Goal: Transaction & Acquisition: Purchase product/service

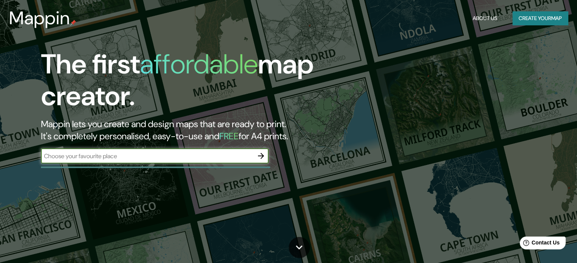
click at [212, 155] on input "text" at bounding box center [147, 156] width 212 height 9
paste input "14.639824515268531, -90.51989504754238"
type input "14.639824515268531, -90.51989504754238"
click at [263, 155] on icon "button" at bounding box center [260, 156] width 9 height 9
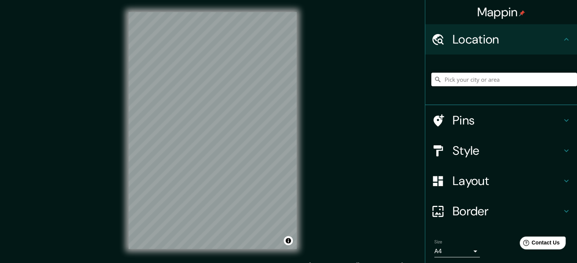
click at [490, 83] on input "Pick your city or area" at bounding box center [504, 80] width 146 height 14
paste input "14.639824515268531, -90.51989504754238"
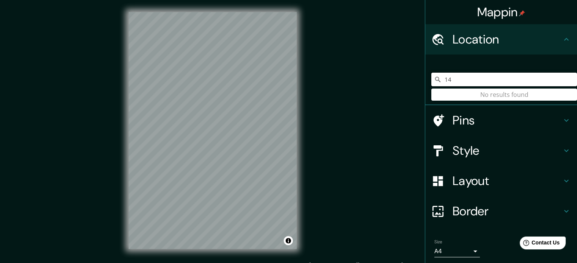
type input "1"
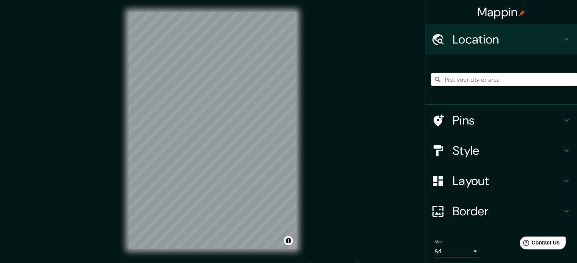
type input "H"
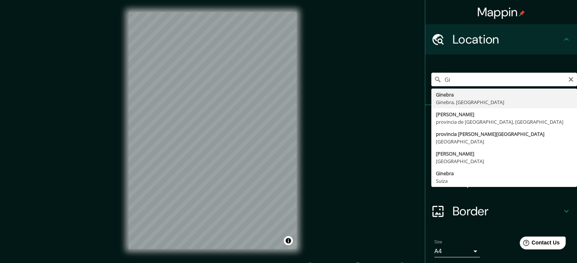
type input "G"
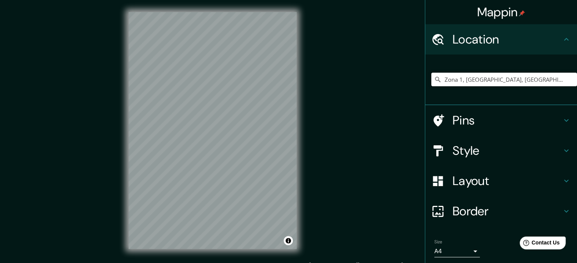
type input "Zona 1, Villa Canales, Departamento de Guatemala, Guatemala"
click at [472, 83] on input "Zona 1, Villa Canales, Departamento de Guatemala, Guatemala" at bounding box center [504, 80] width 146 height 14
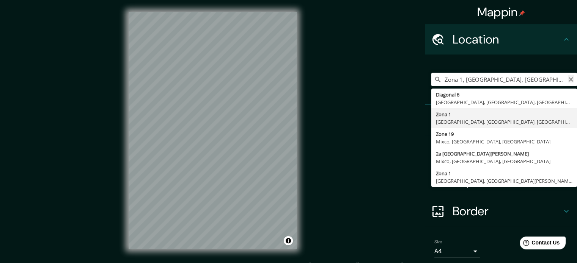
click at [568, 80] on icon "Clear" at bounding box center [570, 79] width 5 height 5
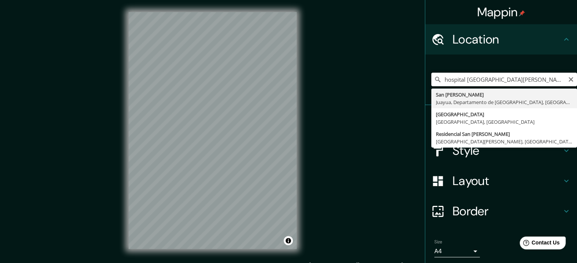
scroll to position [0, 3]
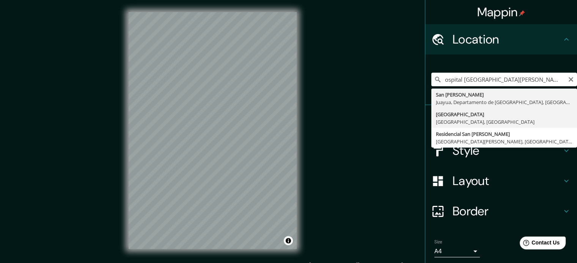
type input "Ciudad de Guatemala, Departamento de Guatemala, Guatemala"
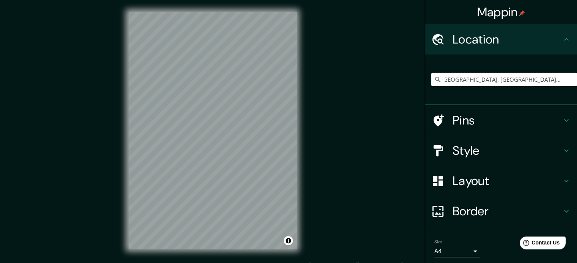
scroll to position [0, 0]
click at [465, 249] on body "Mappin Location Ciudad de Guatemala, Departamento de Guatemala, Guatemala Pins …" at bounding box center [288, 131] width 577 height 263
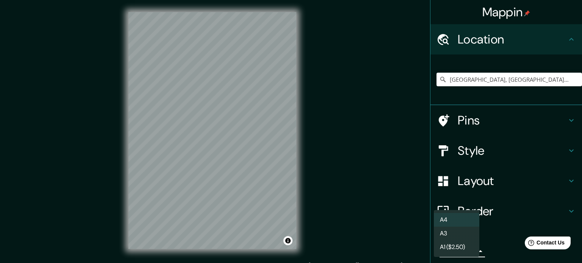
click at [449, 232] on li "A3" at bounding box center [456, 234] width 45 height 14
type input "a4"
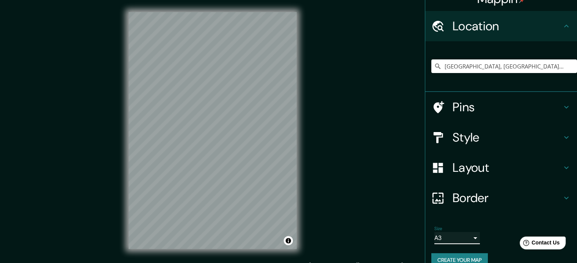
scroll to position [26, 0]
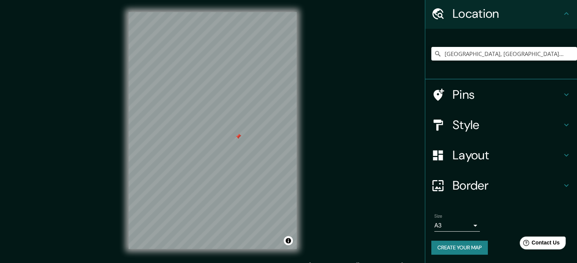
click at [240, 138] on div at bounding box center [238, 137] width 6 height 6
click at [456, 129] on h4 "Style" at bounding box center [506, 125] width 109 height 15
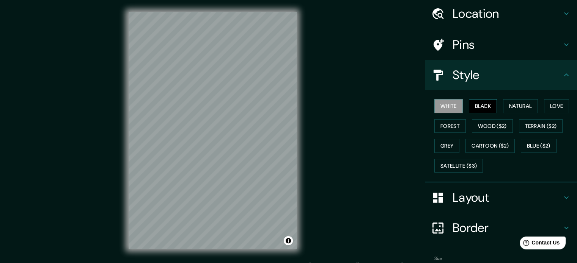
click at [475, 104] on button "Black" at bounding box center [482, 106] width 28 height 14
click at [457, 168] on button "Satellite ($3)" at bounding box center [458, 166] width 49 height 14
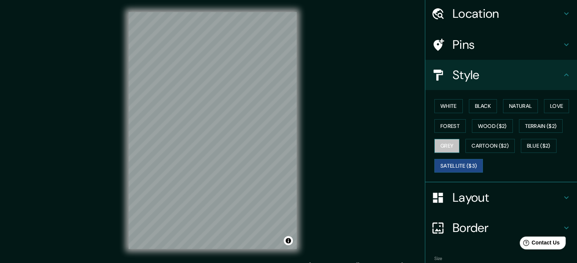
click at [448, 145] on button "Grey" at bounding box center [446, 146] width 25 height 14
click at [447, 125] on button "Forest" at bounding box center [449, 126] width 31 height 14
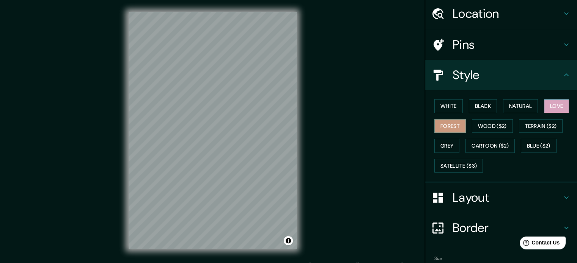
click at [557, 104] on button "Love" at bounding box center [556, 106] width 25 height 14
click at [526, 107] on button "Natural" at bounding box center [520, 106] width 35 height 14
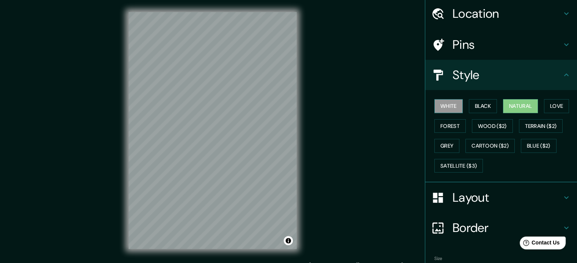
click at [447, 107] on button "White" at bounding box center [448, 106] width 28 height 14
click at [446, 125] on button "Forest" at bounding box center [449, 126] width 31 height 14
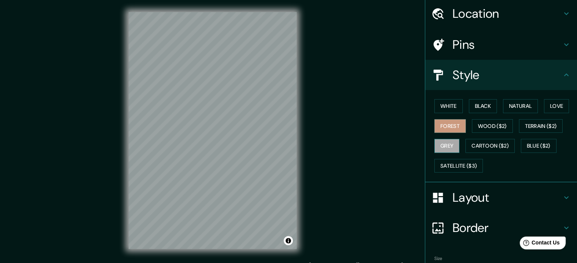
click at [446, 142] on button "Grey" at bounding box center [446, 146] width 25 height 14
click at [522, 121] on button "Terrain ($2)" at bounding box center [541, 126] width 44 height 14
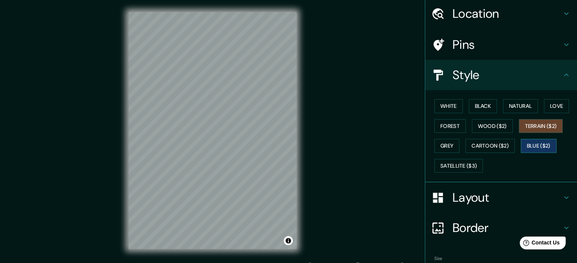
click at [528, 146] on button "Blue ($2)" at bounding box center [538, 146] width 36 height 14
click at [498, 142] on button "Cartoon ($2)" at bounding box center [489, 146] width 49 height 14
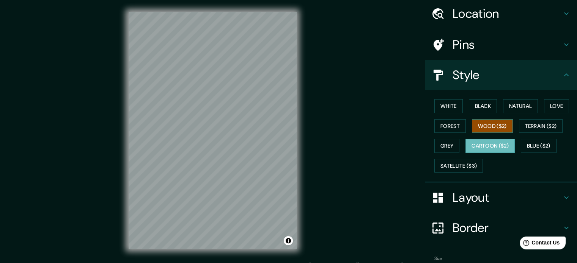
click at [489, 120] on button "Wood ($2)" at bounding box center [492, 126] width 41 height 14
click at [443, 145] on button "Grey" at bounding box center [446, 146] width 25 height 14
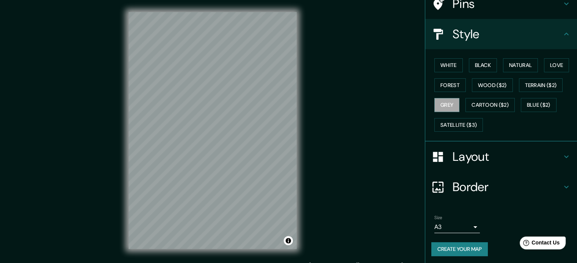
scroll to position [67, 0]
click at [451, 247] on button "Create your map" at bounding box center [459, 249] width 56 height 14
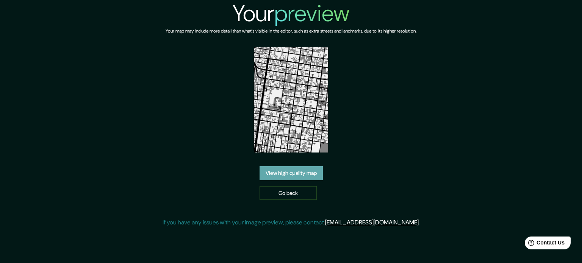
click at [303, 175] on link "View high quality map" at bounding box center [291, 173] width 63 height 14
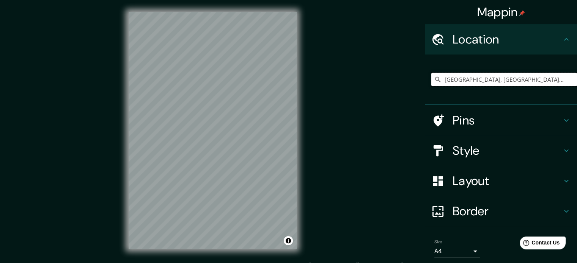
click at [489, 82] on input "Ciudad de Guatemala, Departamento de Guatemala, Guatemala" at bounding box center [504, 80] width 146 height 14
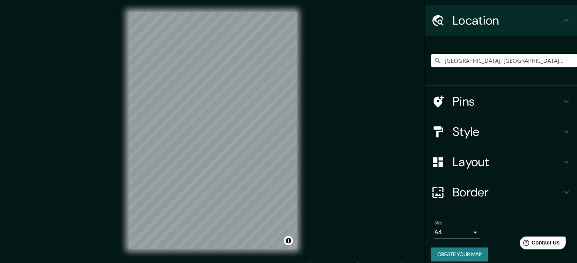
scroll to position [26, 0]
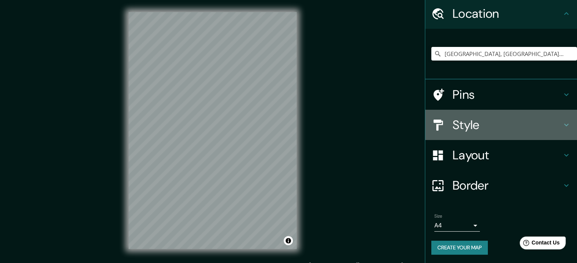
click at [452, 128] on h4 "Style" at bounding box center [506, 125] width 109 height 15
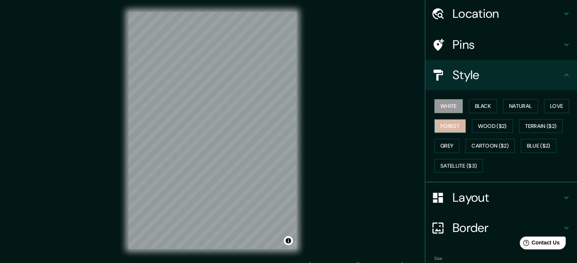
click at [444, 123] on button "Forest" at bounding box center [449, 126] width 31 height 14
click at [544, 103] on button "Love" at bounding box center [556, 106] width 25 height 14
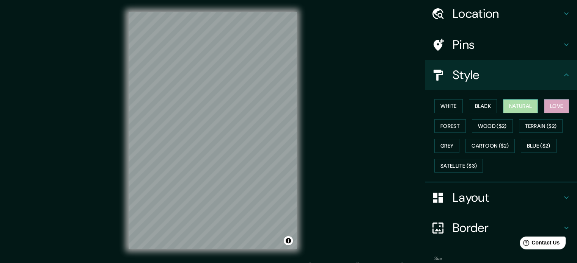
click at [519, 105] on button "Natural" at bounding box center [520, 106] width 35 height 14
click at [436, 127] on button "Forest" at bounding box center [449, 126] width 31 height 14
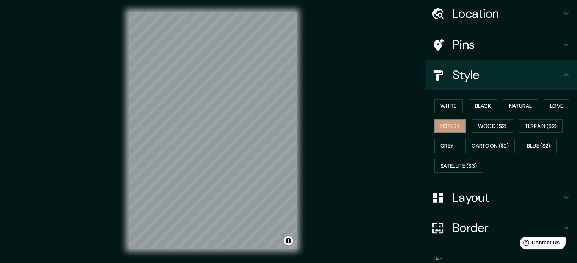
click at [491, 98] on div "White Black Natural Love Forest Wood ($2) Terrain ($2) Grey Cartoon ($2) Blue (…" at bounding box center [504, 136] width 146 height 80
click at [480, 103] on button "Black" at bounding box center [482, 106] width 28 height 14
click at [443, 123] on button "Forest" at bounding box center [449, 126] width 31 height 14
click at [436, 145] on button "Grey" at bounding box center [446, 146] width 25 height 14
click at [447, 121] on button "Forest" at bounding box center [449, 126] width 31 height 14
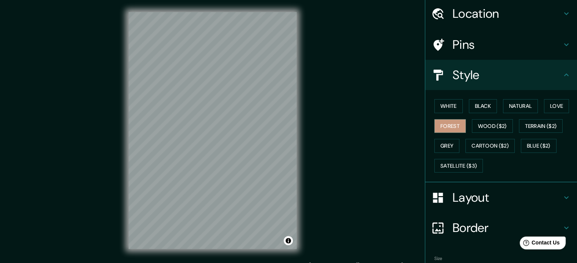
scroll to position [67, 0]
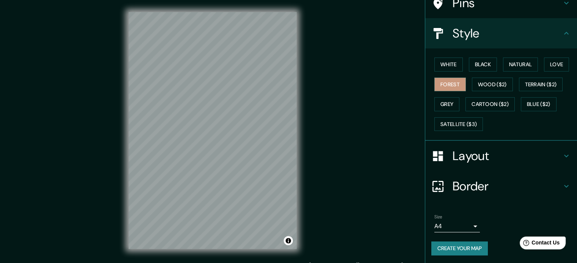
click at [462, 227] on body "Mappin Location Ciudad de Guatemala, Departamento de Guatemala, Guatemala Pins …" at bounding box center [288, 131] width 577 height 263
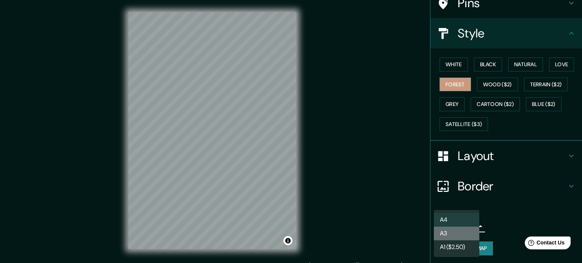
click at [449, 236] on li "A3" at bounding box center [456, 234] width 45 height 14
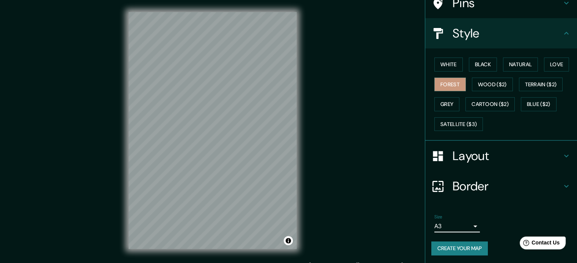
click at [484, 153] on h4 "Layout" at bounding box center [506, 156] width 109 height 15
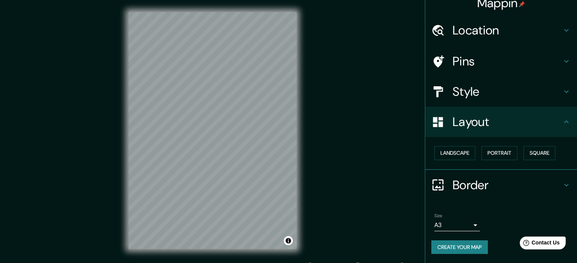
scroll to position [8, 0]
click at [457, 151] on button "Landscape" at bounding box center [454, 154] width 41 height 14
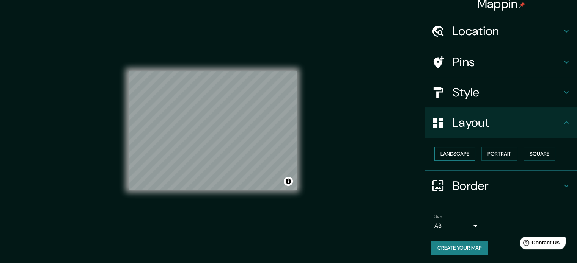
click at [457, 151] on button "Landscape" at bounding box center [454, 154] width 41 height 14
click at [491, 153] on button "Portrait" at bounding box center [499, 154] width 36 height 14
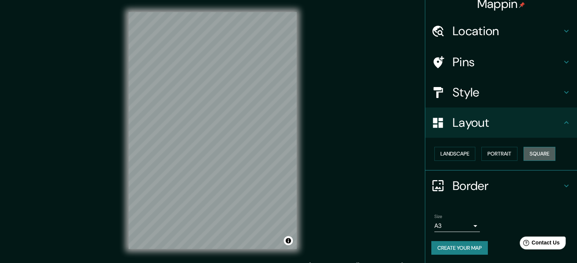
click at [535, 154] on button "Square" at bounding box center [539, 154] width 32 height 14
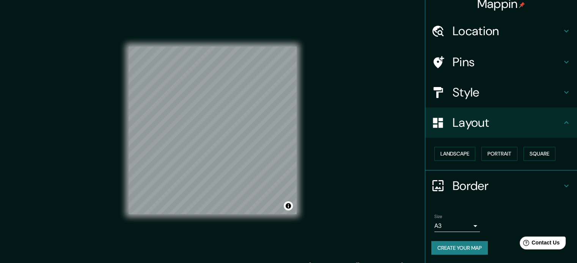
click at [326, 149] on div "Mappin Location Ciudad de Guatemala, Departamento de Guatemala, Guatemala Pins …" at bounding box center [288, 137] width 577 height 274
click at [452, 154] on button "Landscape" at bounding box center [454, 154] width 41 height 14
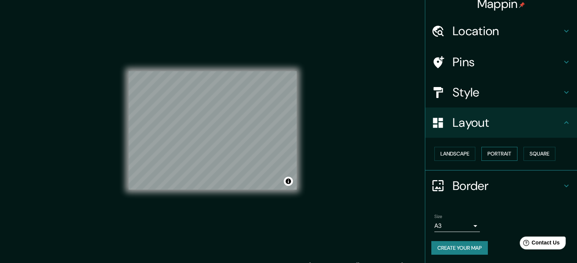
click at [486, 153] on button "Portrait" at bounding box center [499, 154] width 36 height 14
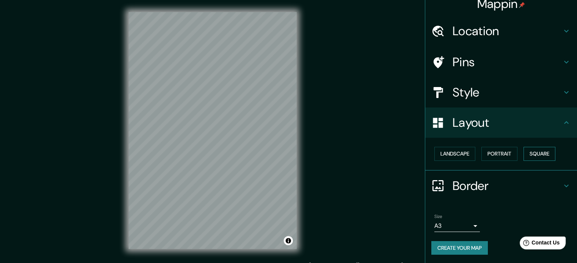
click at [537, 152] on button "Square" at bounding box center [539, 154] width 32 height 14
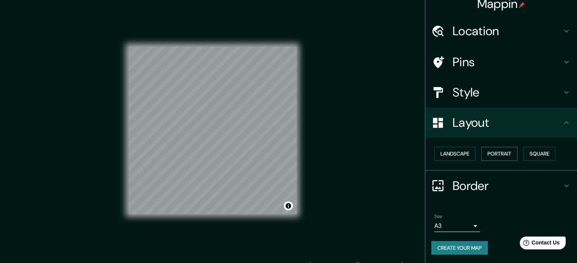
click at [496, 151] on button "Portrait" at bounding box center [499, 154] width 36 height 14
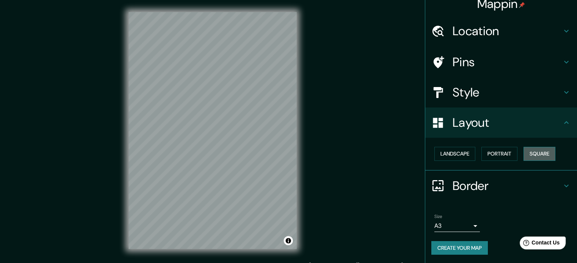
click at [541, 154] on button "Square" at bounding box center [539, 154] width 32 height 14
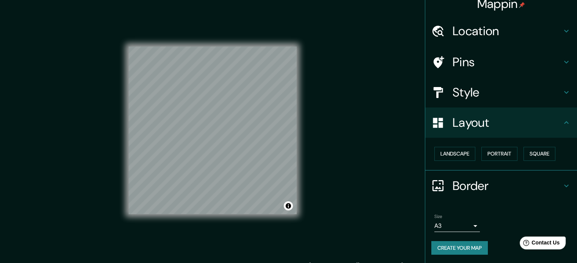
scroll to position [10, 0]
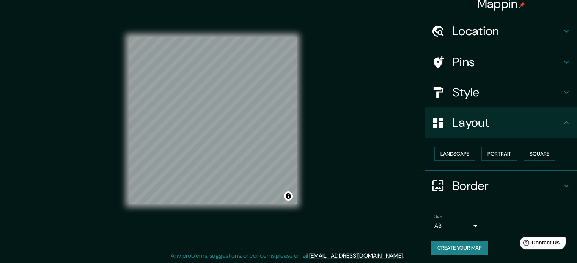
click at [511, 122] on h4 "Layout" at bounding box center [506, 122] width 109 height 15
click at [465, 182] on h4 "Border" at bounding box center [506, 186] width 109 height 15
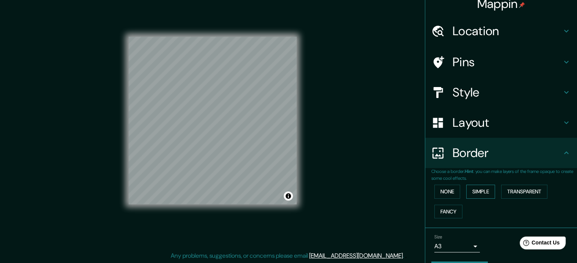
click at [487, 188] on button "Simple" at bounding box center [480, 192] width 29 height 14
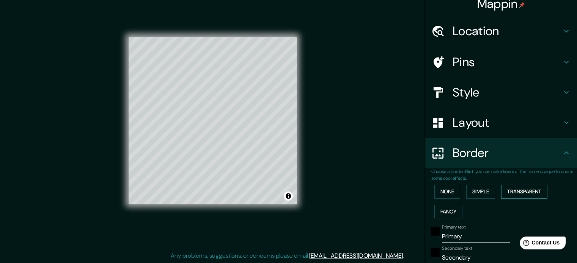
click at [519, 193] on button "Transparent" at bounding box center [524, 192] width 46 height 14
click at [442, 210] on button "Fancy" at bounding box center [448, 212] width 28 height 14
click at [444, 191] on button "None" at bounding box center [447, 192] width 26 height 14
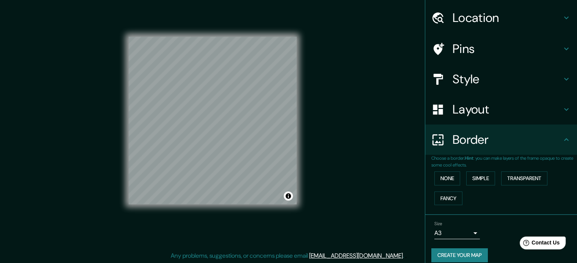
scroll to position [29, 0]
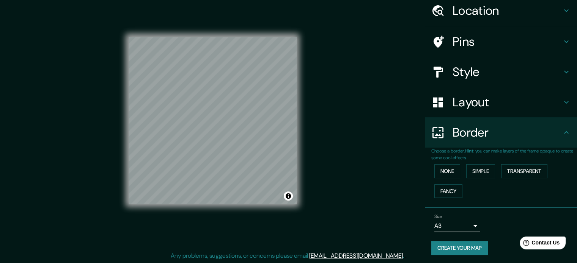
click at [478, 135] on h4 "Border" at bounding box center [506, 132] width 109 height 15
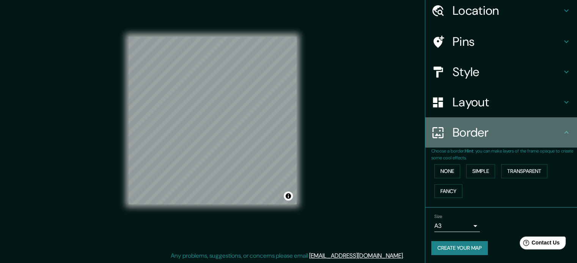
click at [555, 132] on h4 "Border" at bounding box center [506, 132] width 109 height 15
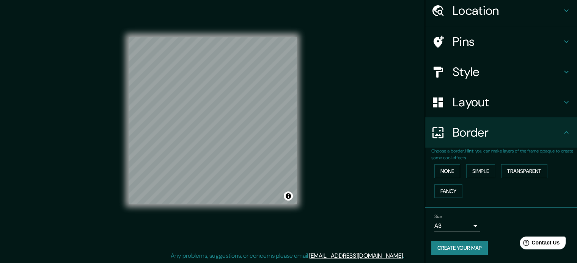
click at [562, 136] on icon at bounding box center [565, 132] width 9 height 9
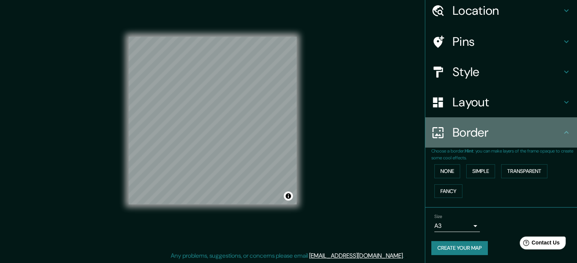
click at [561, 135] on icon at bounding box center [565, 132] width 9 height 9
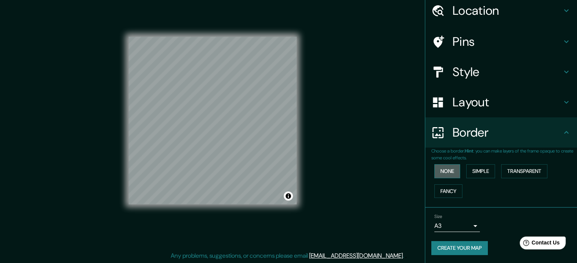
click at [443, 169] on button "None" at bounding box center [447, 172] width 26 height 14
click at [542, 124] on div "Border" at bounding box center [501, 133] width 152 height 30
click at [499, 101] on h4 "Layout" at bounding box center [506, 102] width 109 height 15
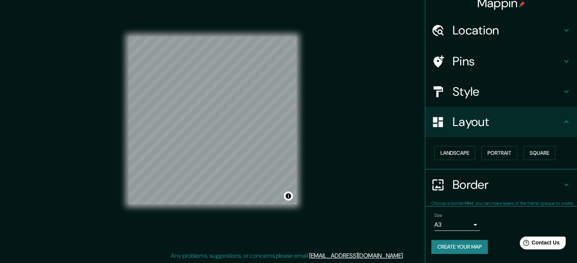
scroll to position [8, 0]
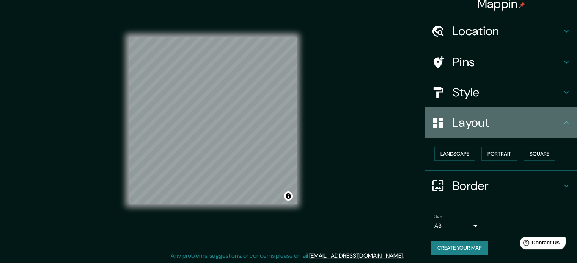
click at [495, 114] on div "Layout" at bounding box center [501, 123] width 152 height 30
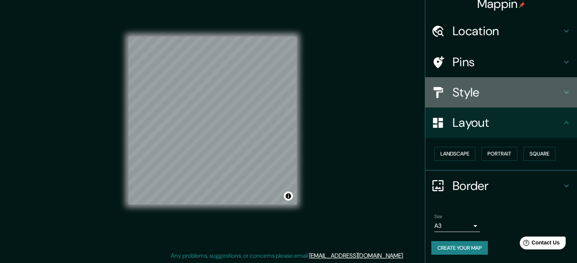
click at [487, 92] on h4 "Style" at bounding box center [506, 92] width 109 height 15
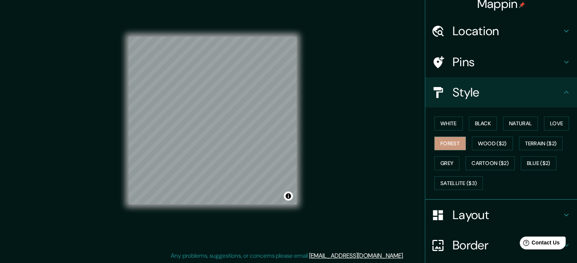
click at [487, 93] on h4 "Style" at bounding box center [506, 92] width 109 height 15
click at [478, 65] on h4 "Pins" at bounding box center [506, 62] width 109 height 15
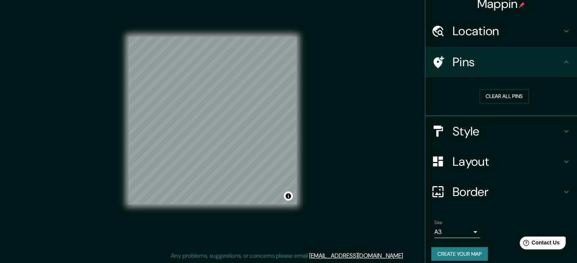
click at [478, 65] on h4 "Pins" at bounding box center [506, 62] width 109 height 15
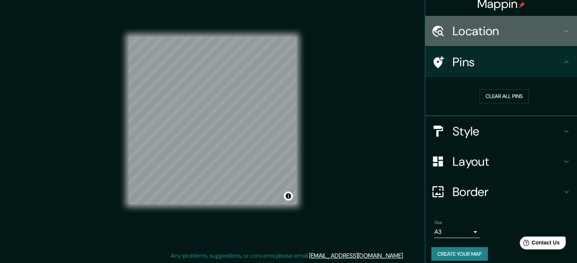
click at [476, 37] on h4 "Location" at bounding box center [506, 31] width 109 height 15
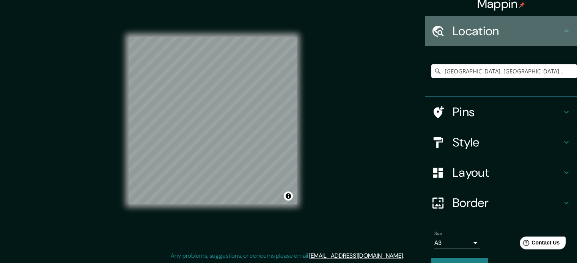
click at [476, 37] on h4 "Location" at bounding box center [506, 31] width 109 height 15
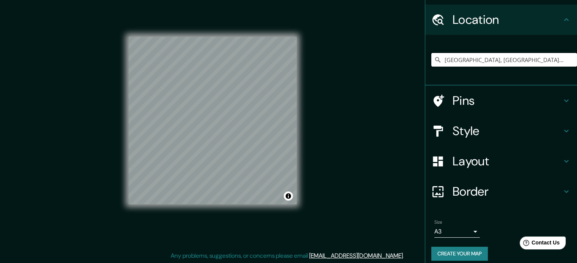
scroll to position [26, 0]
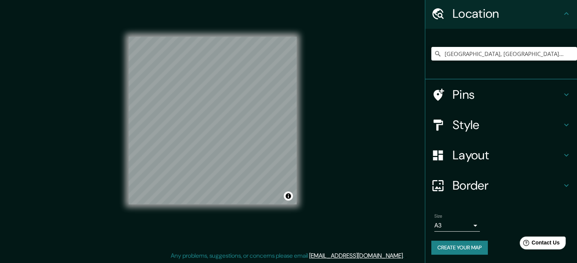
click at [462, 252] on button "Create your map" at bounding box center [459, 248] width 56 height 14
click at [461, 250] on button "Create your map" at bounding box center [459, 248] width 56 height 14
click at [553, 15] on h4 "Location" at bounding box center [506, 13] width 109 height 15
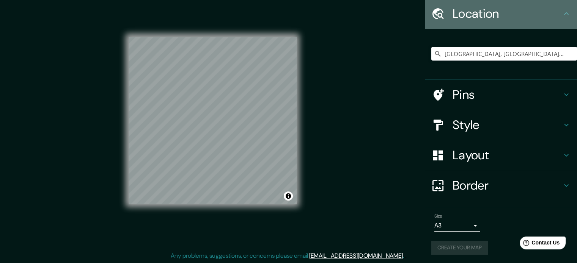
click at [561, 15] on icon at bounding box center [565, 13] width 9 height 9
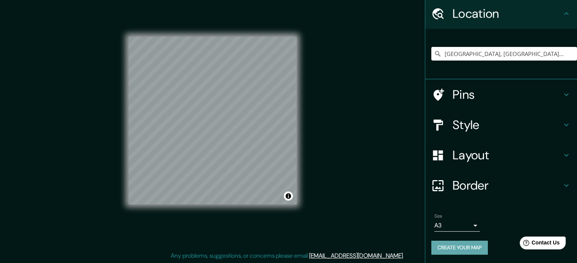
click at [447, 246] on button "Create your map" at bounding box center [459, 248] width 56 height 14
click at [447, 246] on div "Create your map" at bounding box center [500, 248] width 139 height 14
click at [448, 226] on body "Mappin Location Ciudad de Guatemala, Departamento de Guatemala, Guatemala Pins …" at bounding box center [288, 121] width 577 height 263
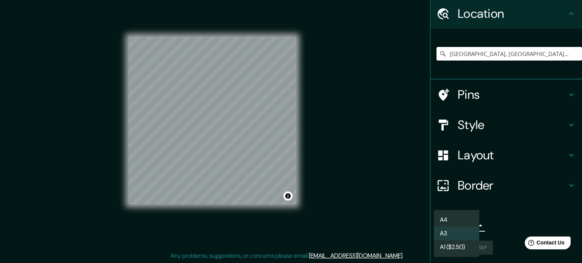
click at [441, 235] on li "A3" at bounding box center [456, 234] width 45 height 14
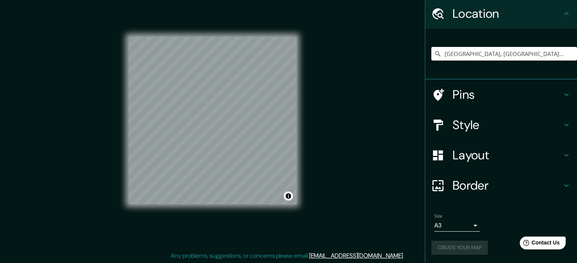
click at [454, 249] on div "Create your map" at bounding box center [500, 248] width 139 height 14
click at [477, 103] on div "Pins" at bounding box center [501, 95] width 152 height 30
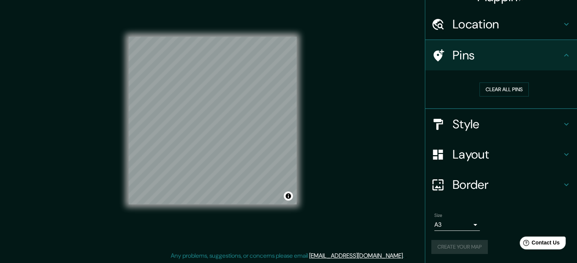
scroll to position [14, 0]
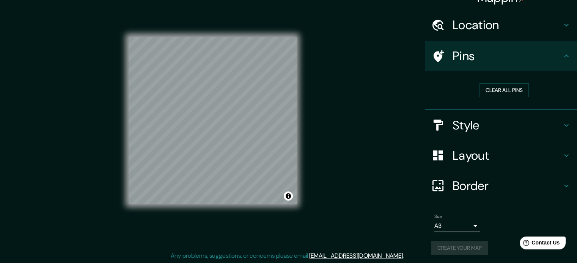
click at [467, 122] on h4 "Style" at bounding box center [506, 125] width 109 height 15
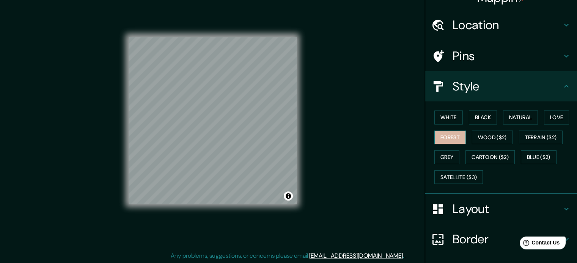
click at [446, 141] on button "Forest" at bounding box center [449, 138] width 31 height 14
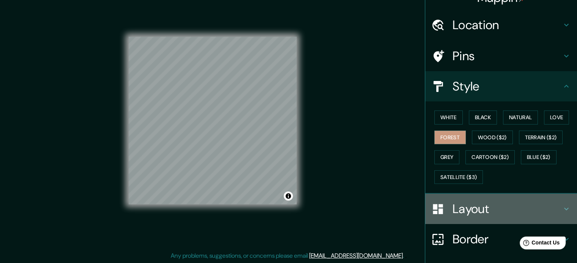
click at [457, 207] on h4 "Layout" at bounding box center [506, 209] width 109 height 15
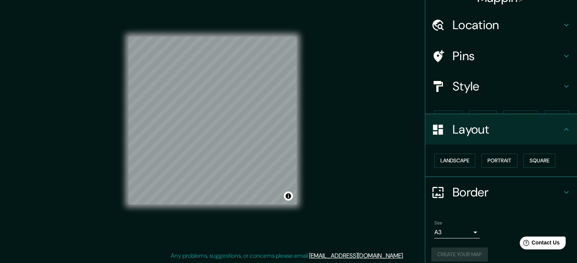
scroll to position [8, 0]
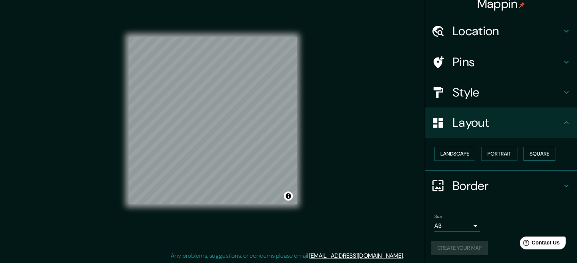
click at [529, 151] on button "Square" at bounding box center [539, 154] width 32 height 14
click at [462, 245] on div "Create your map" at bounding box center [500, 248] width 139 height 14
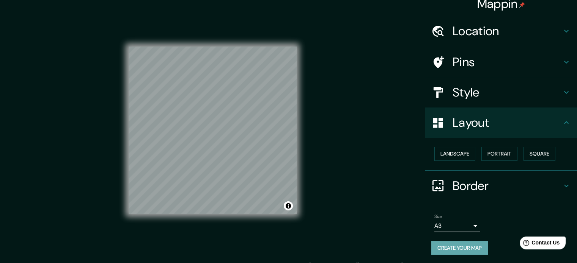
click at [432, 251] on button "Create your map" at bounding box center [459, 248] width 56 height 14
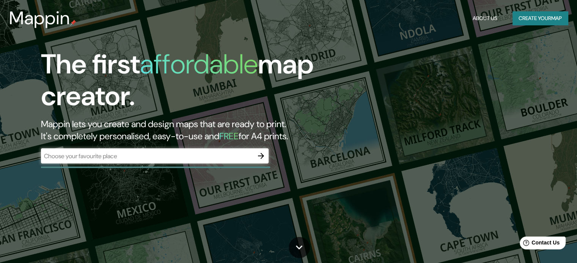
click at [233, 160] on div "​" at bounding box center [154, 156] width 227 height 15
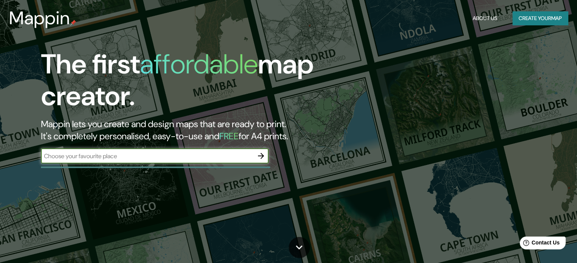
click at [262, 154] on icon "button" at bounding box center [260, 156] width 9 height 9
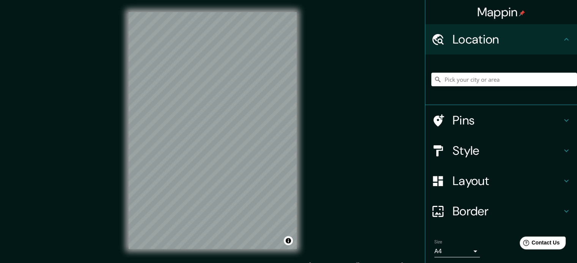
click at [301, 108] on div "© Mapbox © OpenStreetMap Improve this map" at bounding box center [212, 131] width 192 height 262
click at [493, 152] on h4 "Style" at bounding box center [506, 150] width 109 height 15
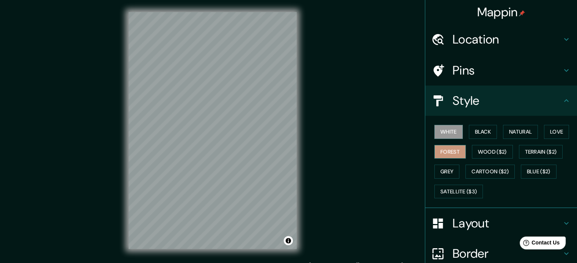
click at [448, 153] on button "Forest" at bounding box center [449, 152] width 31 height 14
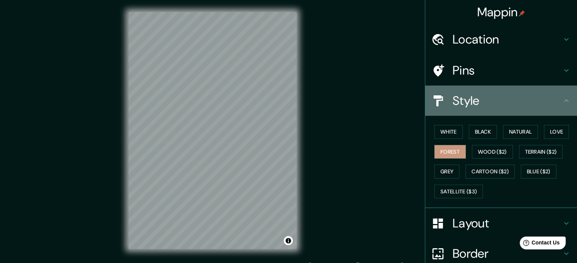
click at [472, 99] on h4 "Style" at bounding box center [506, 100] width 109 height 15
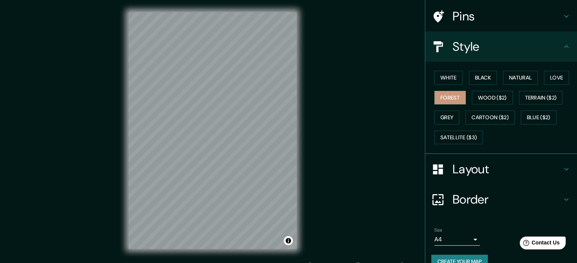
scroll to position [67, 0]
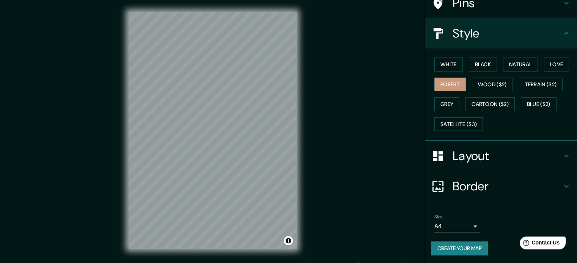
click at [461, 229] on body "Mappin Location Pins Style White Black Natural Love Forest Wood ($2) Terrain ($…" at bounding box center [288, 131] width 577 height 263
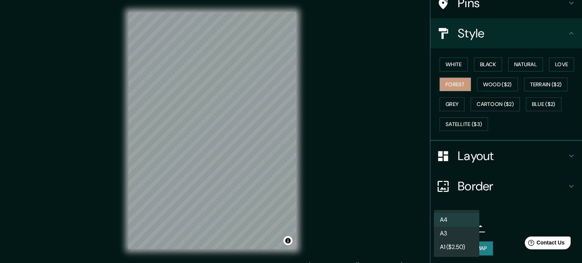
click at [448, 235] on li "A3" at bounding box center [456, 234] width 45 height 14
type input "a4"
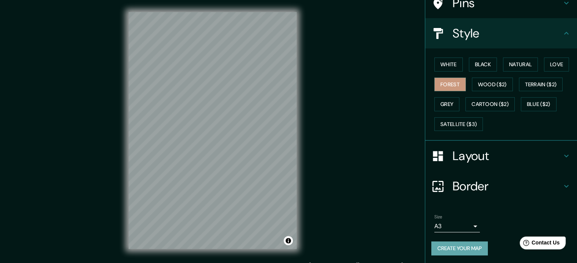
click at [455, 247] on button "Create your map" at bounding box center [459, 249] width 56 height 14
